Goal: Task Accomplishment & Management: Manage account settings

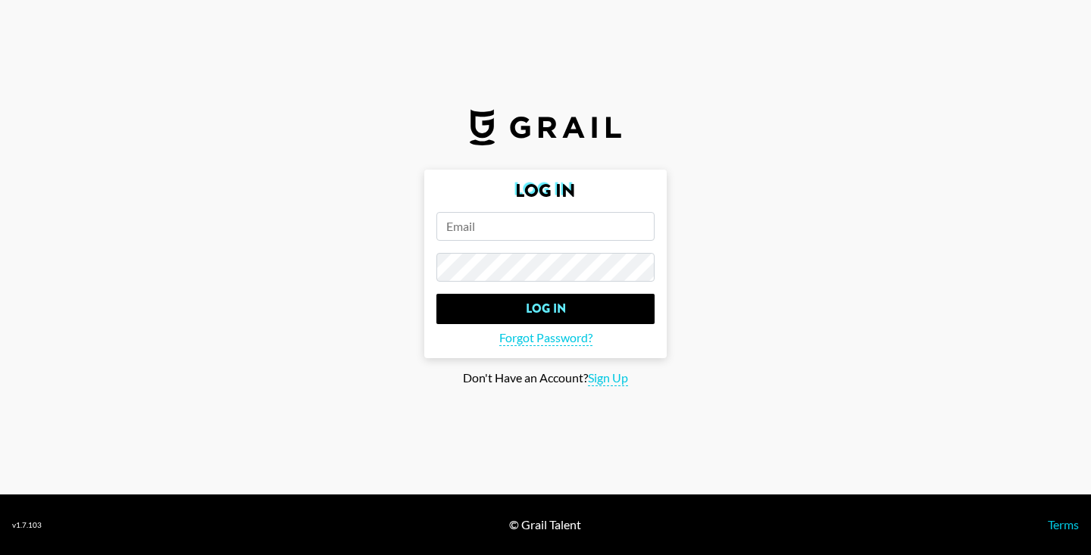
click at [480, 231] on input "email" at bounding box center [545, 226] width 218 height 29
type input "[PERSON_NAME][EMAIL_ADDRESS][DOMAIN_NAME]"
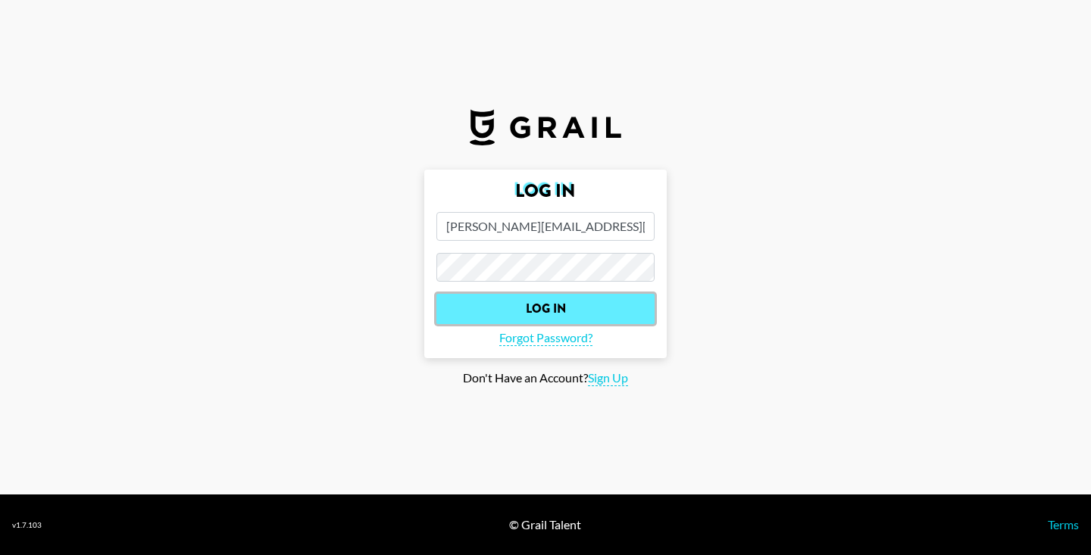
click at [492, 300] on input "Log In" at bounding box center [545, 309] width 218 height 30
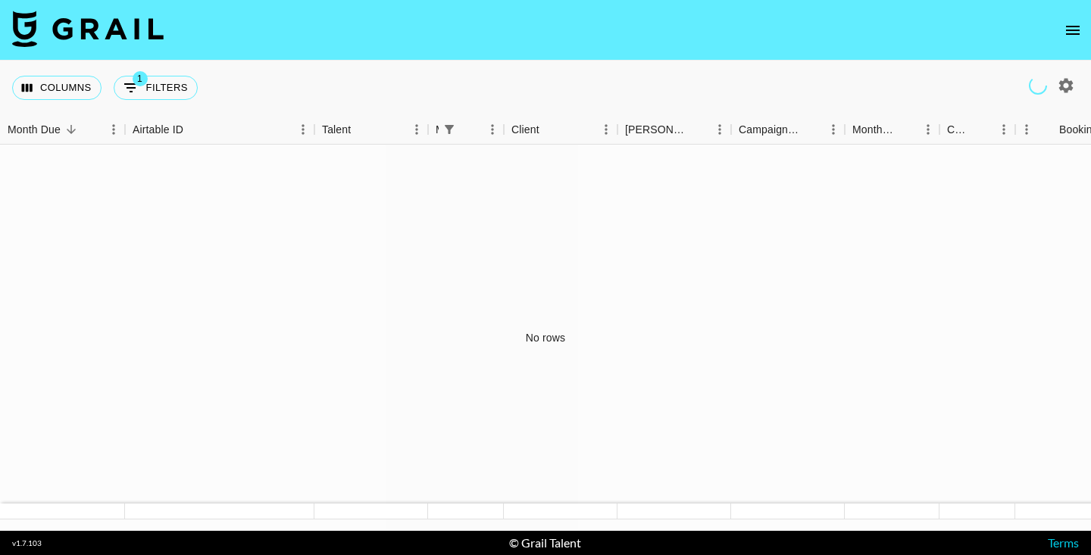
click at [114, 26] on img at bounding box center [88, 29] width 152 height 36
click at [1075, 32] on icon "open drawer" at bounding box center [1073, 30] width 18 height 18
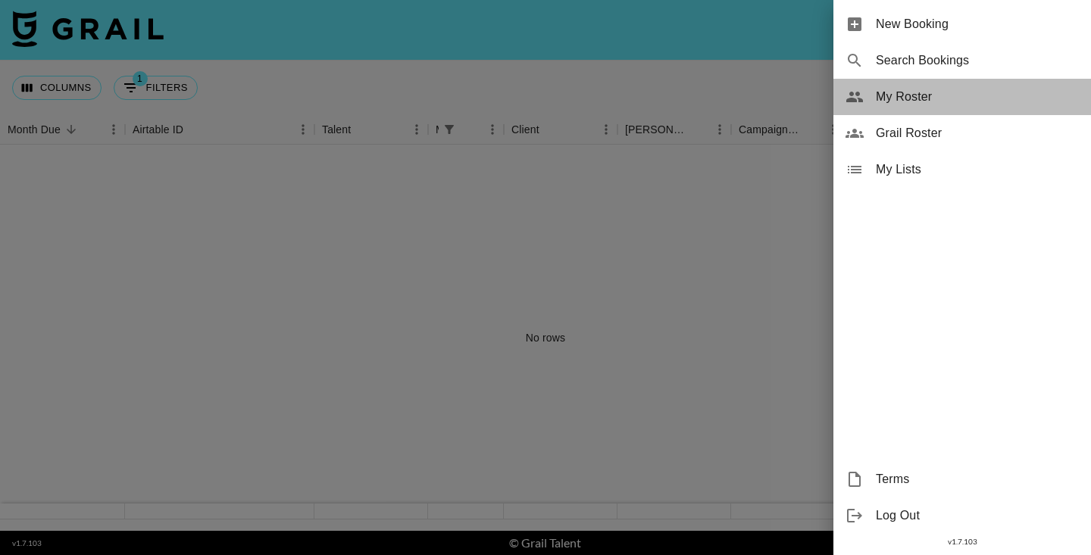
click at [945, 92] on span "My Roster" at bounding box center [977, 97] width 203 height 18
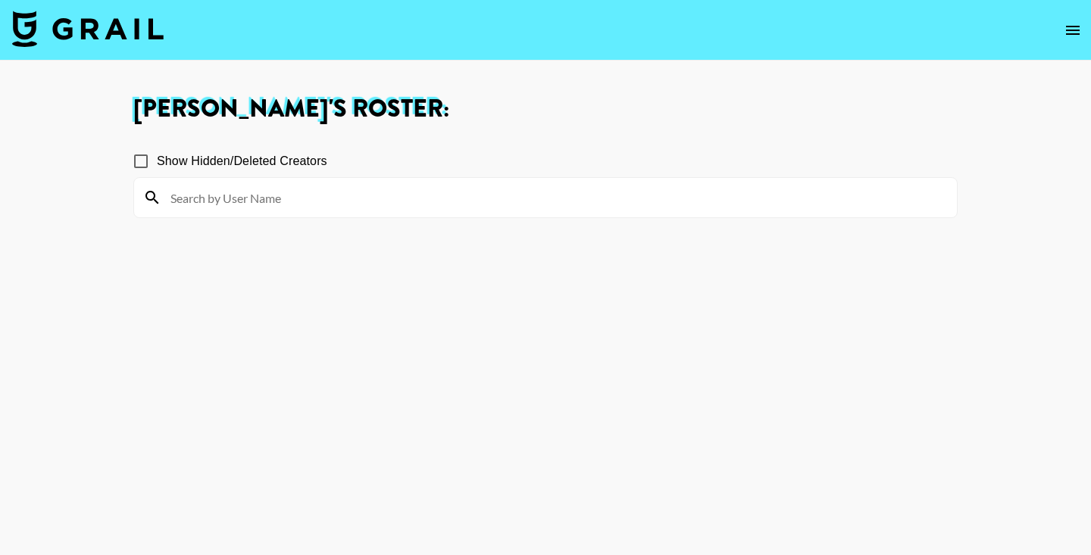
click at [1075, 30] on icon "open drawer" at bounding box center [1073, 30] width 14 height 9
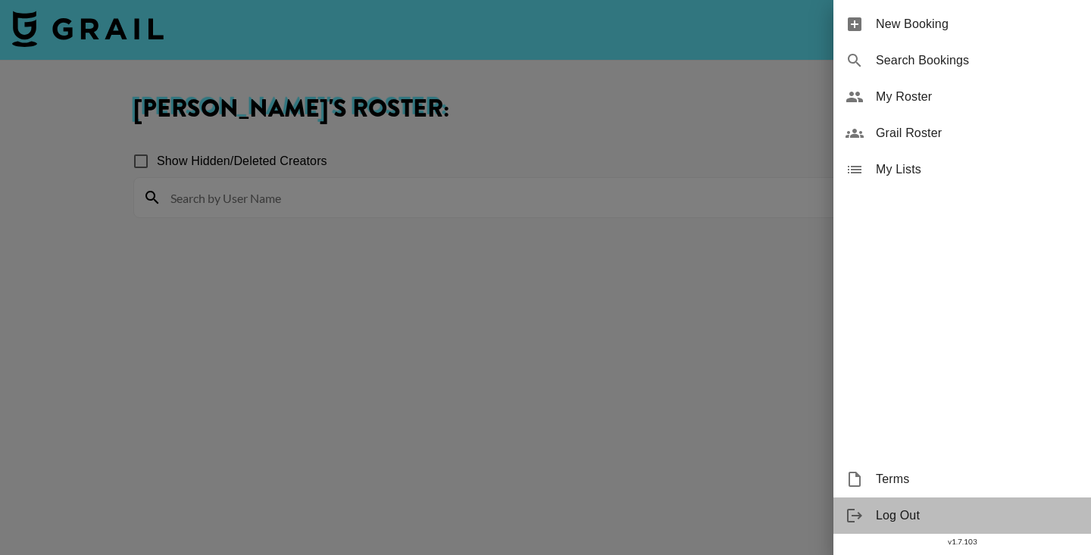
click at [886, 521] on span "Log Out" at bounding box center [977, 516] width 203 height 18
